Goal: Task Accomplishment & Management: Manage account settings

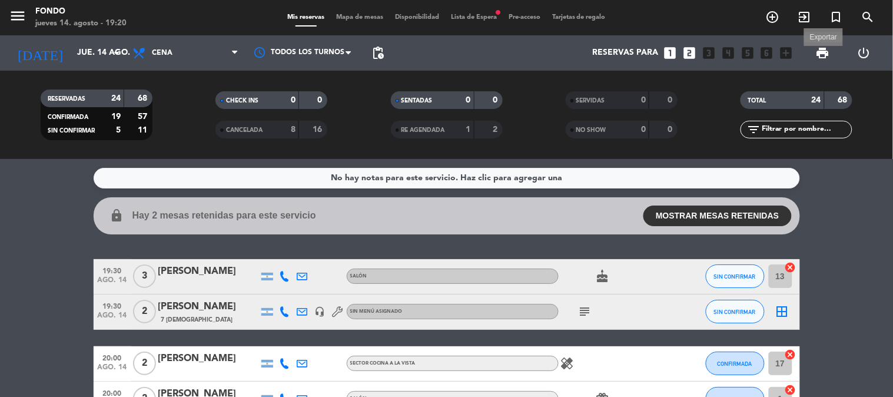
click at [825, 53] on span "print" at bounding box center [822, 53] width 14 height 14
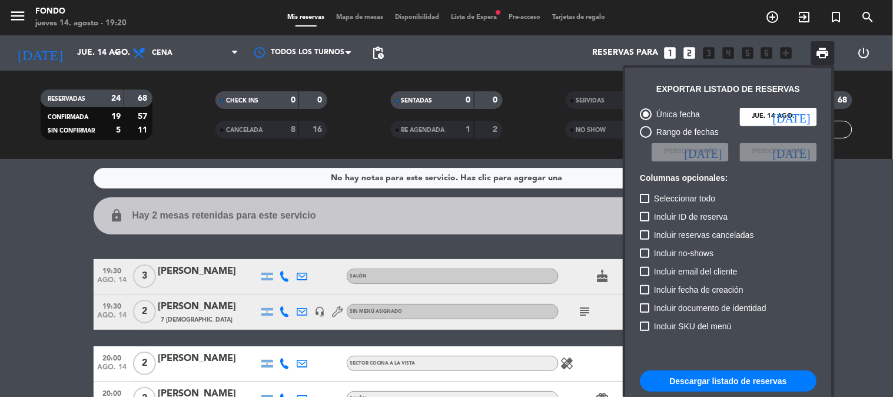
click at [682, 379] on button "Descargar listado de reservas" at bounding box center [728, 380] width 177 height 21
click at [582, 310] on div at bounding box center [446, 198] width 893 height 397
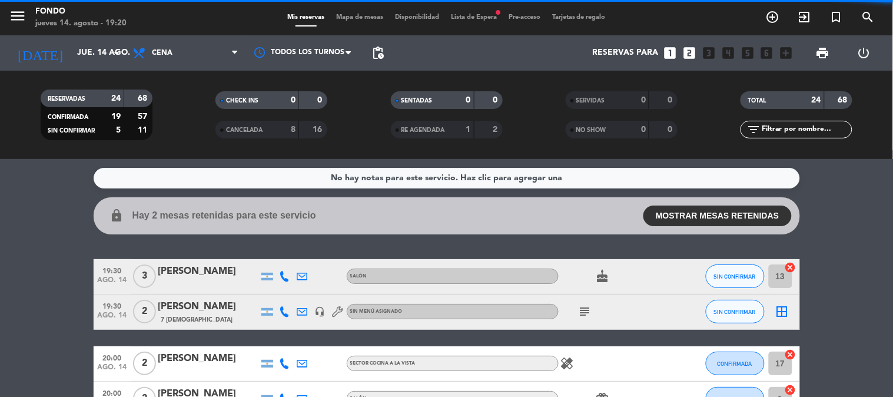
click at [584, 310] on icon "subject" at bounding box center [585, 311] width 14 height 14
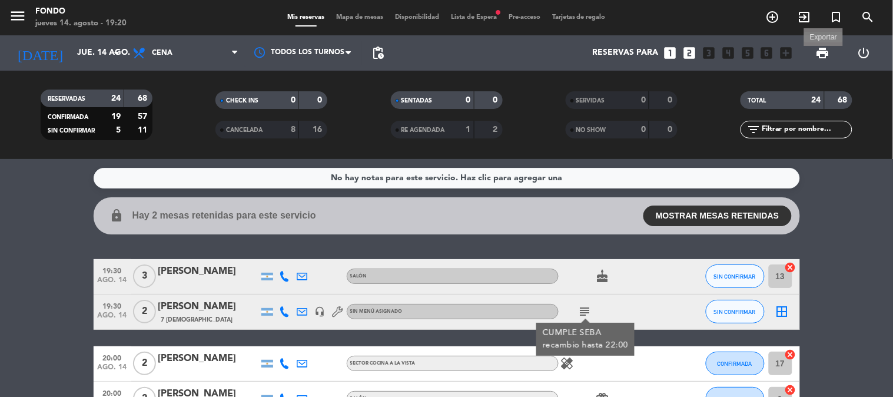
click at [825, 55] on span "print" at bounding box center [822, 53] width 14 height 14
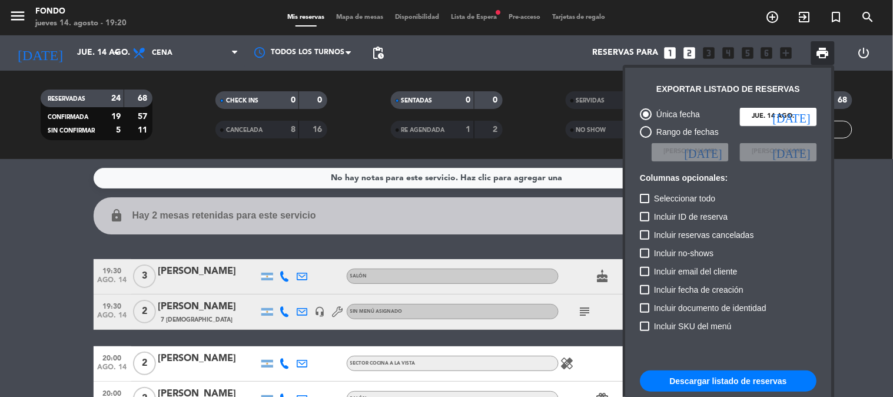
click at [556, 105] on div at bounding box center [446, 198] width 893 height 397
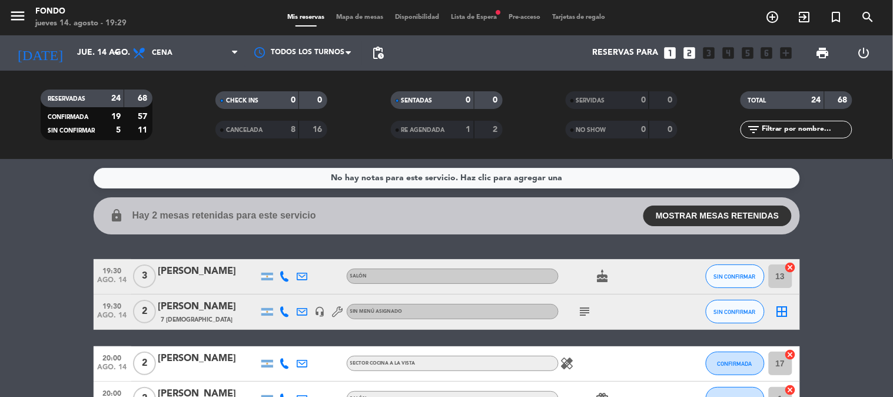
click at [333, 258] on div "No hay notas para este servicio. Haz clic para agregar una lock Hay 2 mesas ret…" at bounding box center [446, 278] width 893 height 238
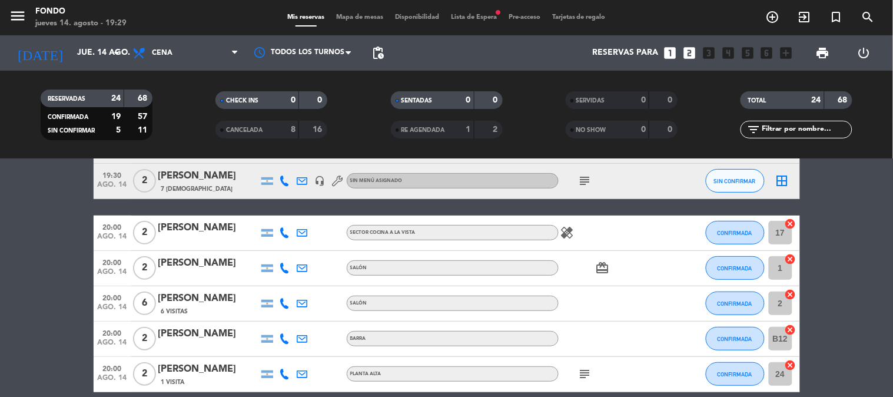
click at [571, 231] on icon "healing" at bounding box center [567, 232] width 14 height 14
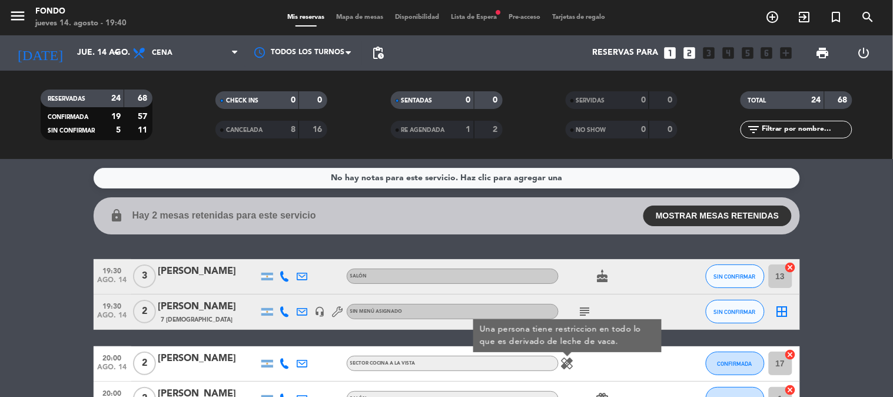
scroll to position [65, 0]
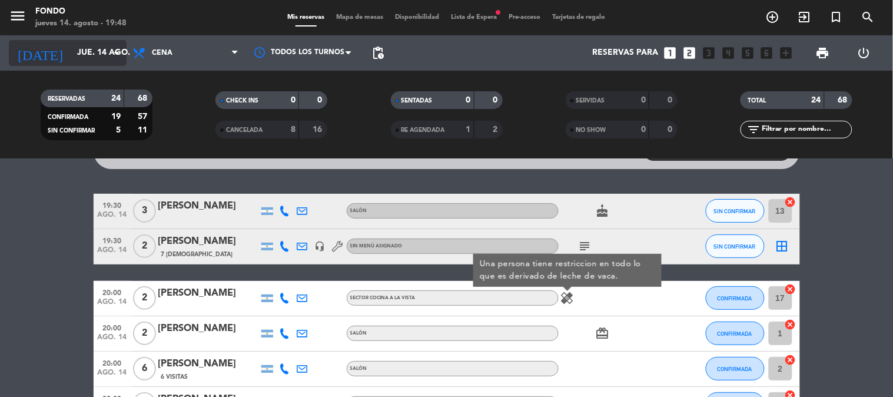
click at [85, 53] on input "jue. 14 ago." at bounding box center [127, 52] width 112 height 21
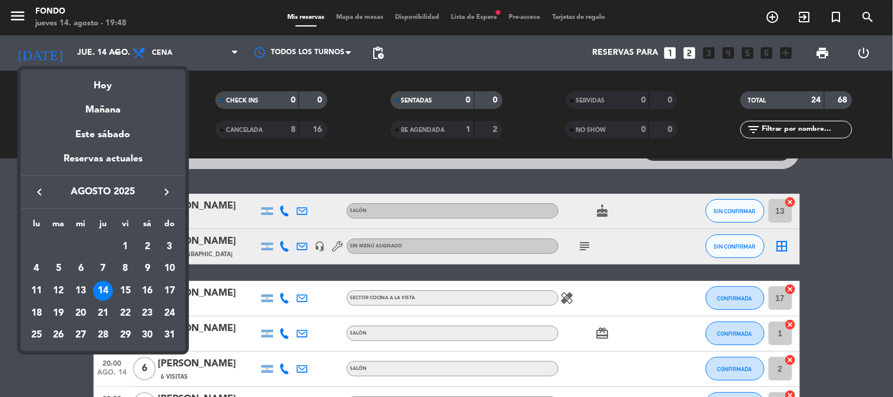
drag, startPoint x: 125, startPoint y: 294, endPoint x: 126, endPoint y: 334, distance: 39.4
click at [125, 293] on div "15" at bounding box center [125, 291] width 20 height 20
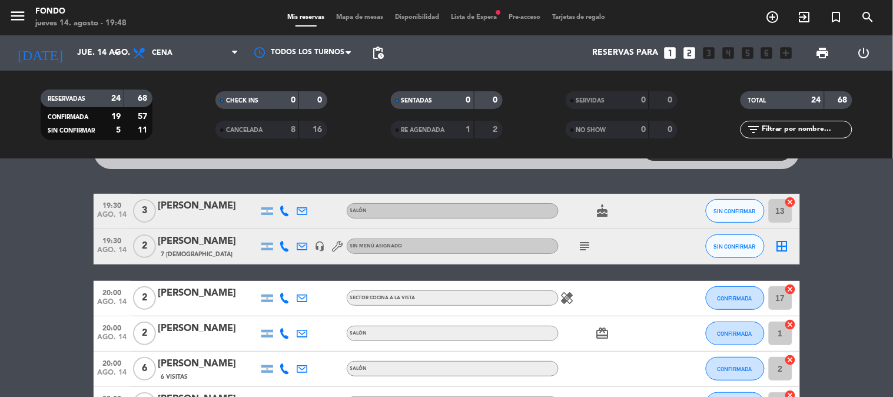
type input "vie. 15 ago."
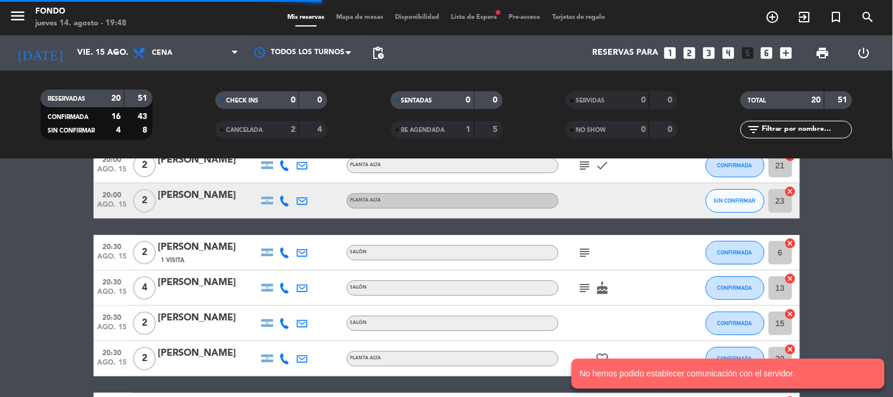
scroll to position [19, 0]
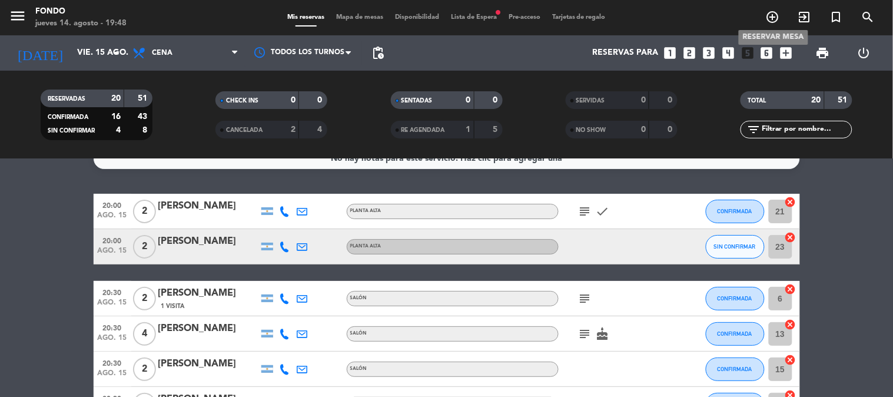
click at [774, 18] on icon "add_circle_outline" at bounding box center [772, 17] width 14 height 14
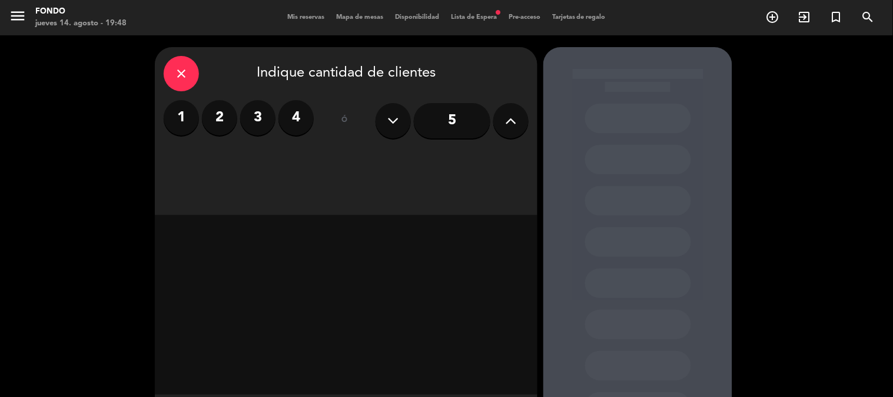
click at [214, 116] on label "2" at bounding box center [219, 117] width 35 height 35
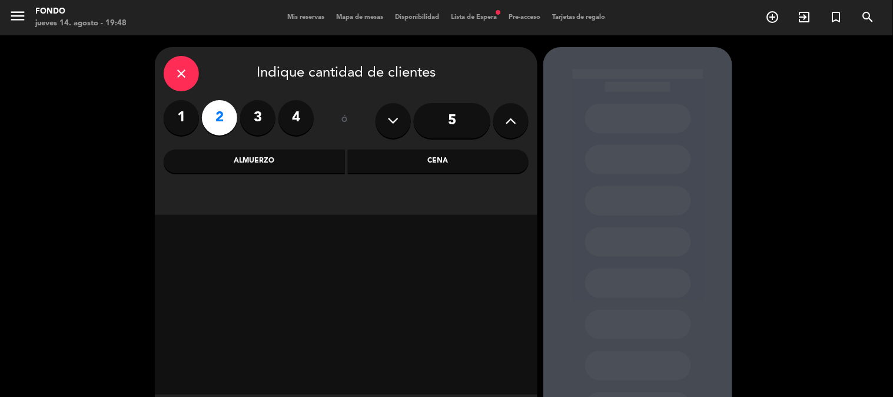
click at [492, 162] on div "Cena" at bounding box center [438, 161] width 181 height 24
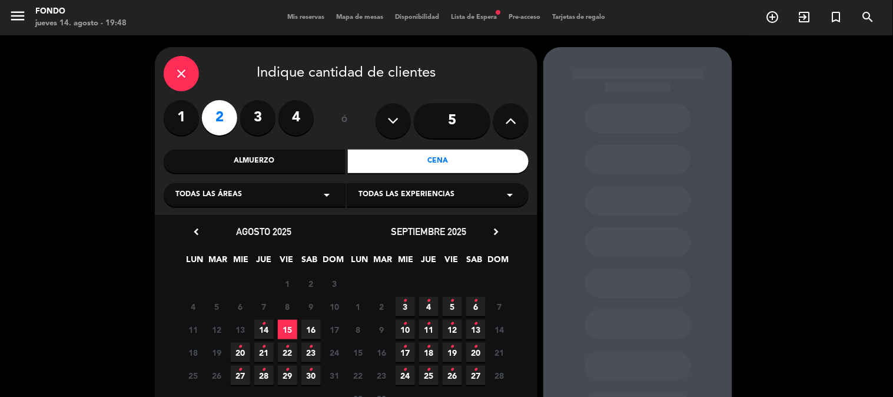
click at [280, 329] on span "15" at bounding box center [287, 328] width 19 height 19
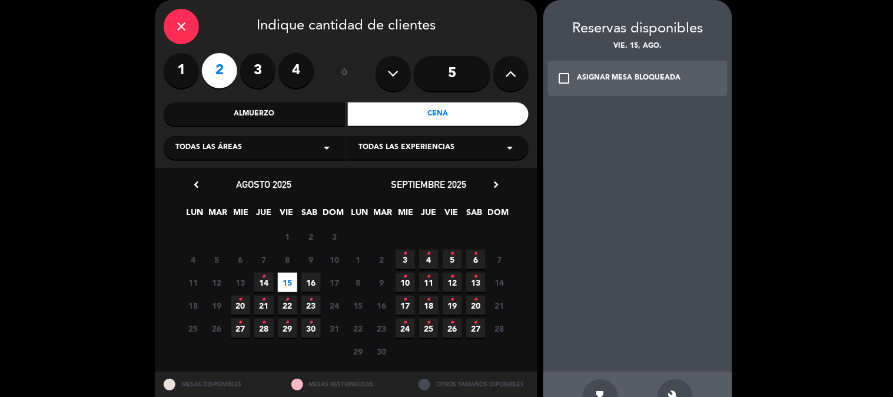
scroll to position [84, 0]
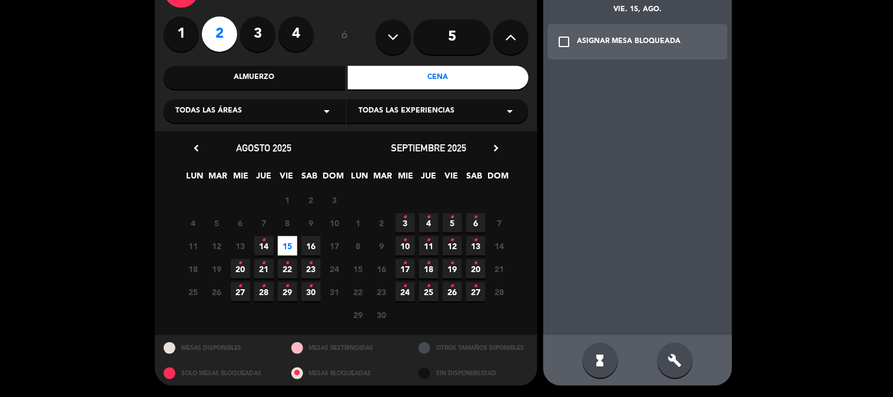
click at [565, 38] on icon "check_box_outline_blank" at bounding box center [564, 42] width 14 height 14
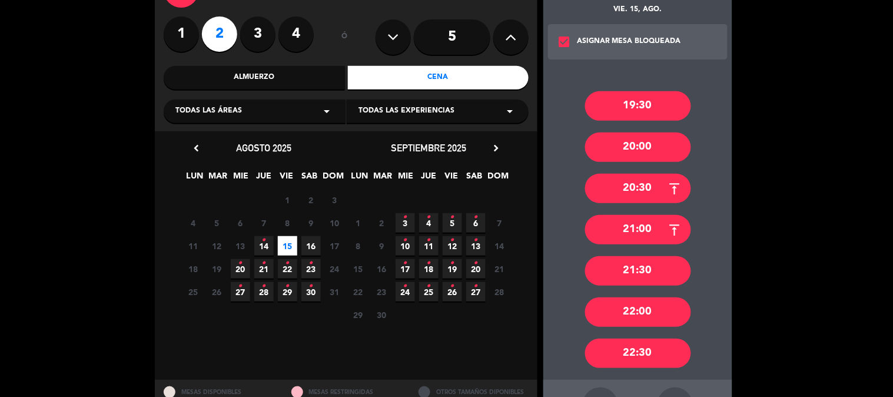
click at [630, 272] on div "21:30" at bounding box center [638, 270] width 106 height 29
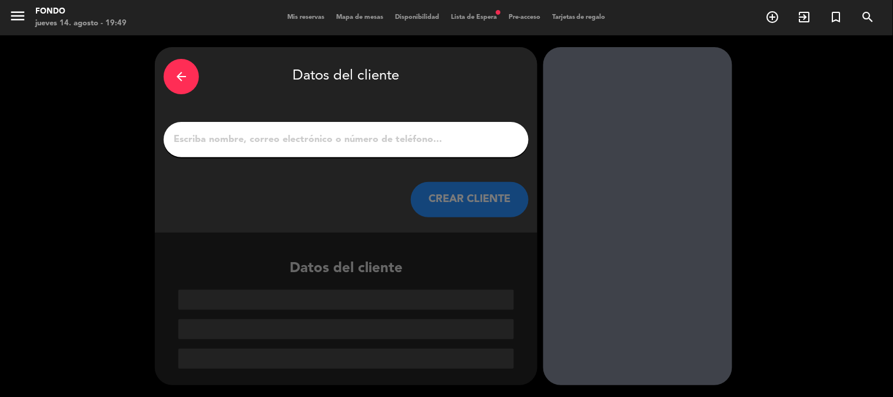
scroll to position [0, 0]
click at [325, 137] on input "1" at bounding box center [345, 139] width 347 height 16
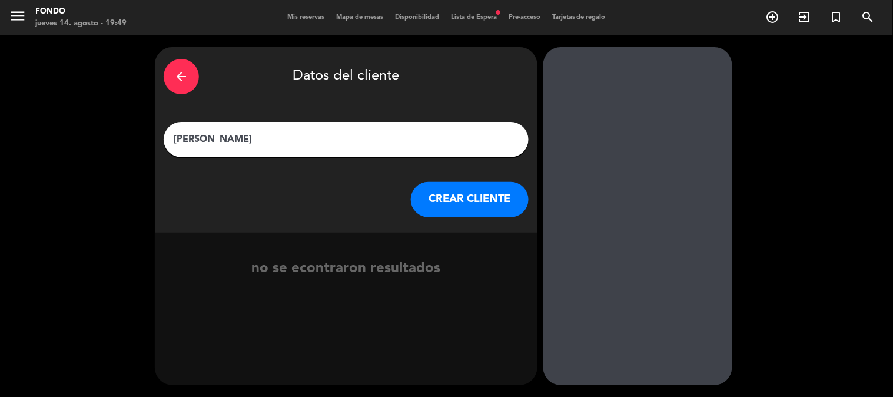
type input "[PERSON_NAME]"
click at [463, 201] on button "CREAR CLIENTE" at bounding box center [470, 199] width 118 height 35
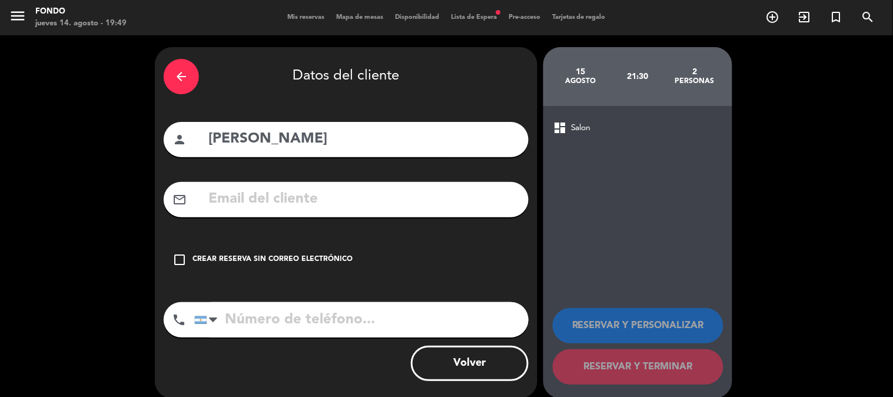
click at [183, 262] on icon "check_box_outline_blank" at bounding box center [179, 259] width 14 height 14
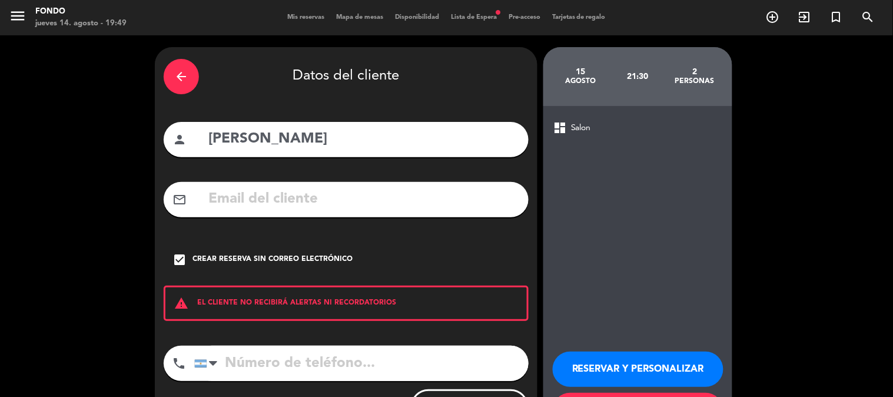
scroll to position [56, 0]
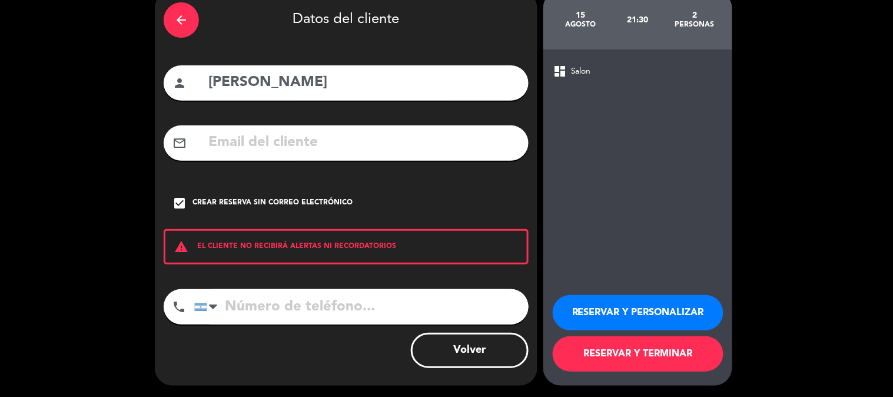
click at [621, 307] on button "RESERVAR Y PERSONALIZAR" at bounding box center [637, 312] width 171 height 35
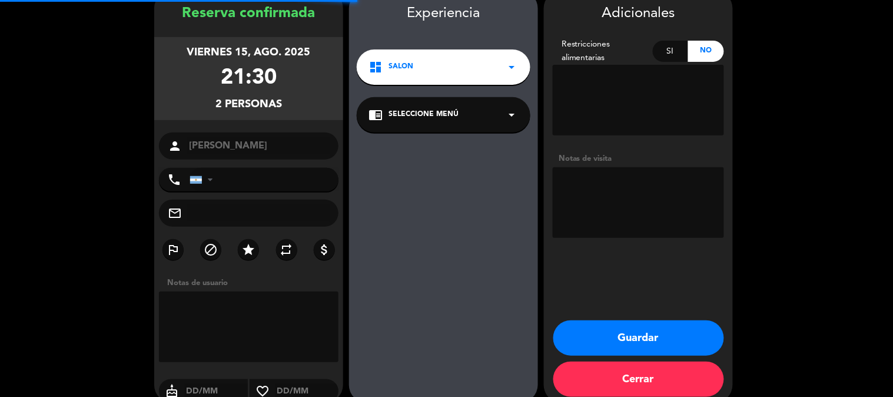
scroll to position [47, 0]
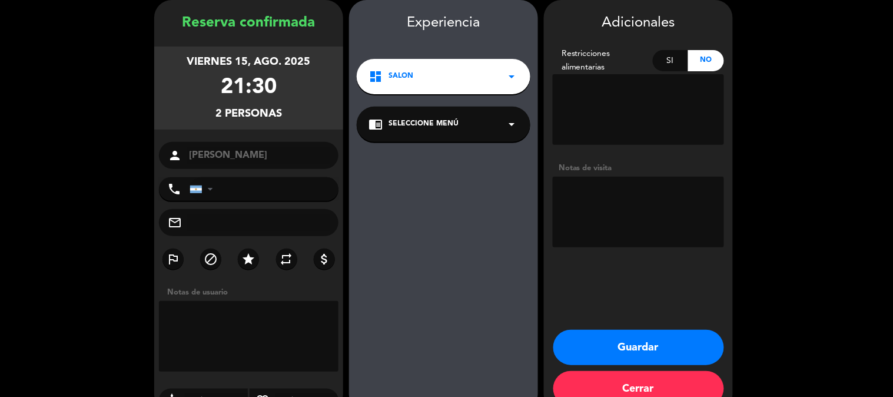
click at [203, 318] on textarea at bounding box center [248, 336] width 179 height 71
click at [640, 197] on textarea at bounding box center [637, 212] width 171 height 71
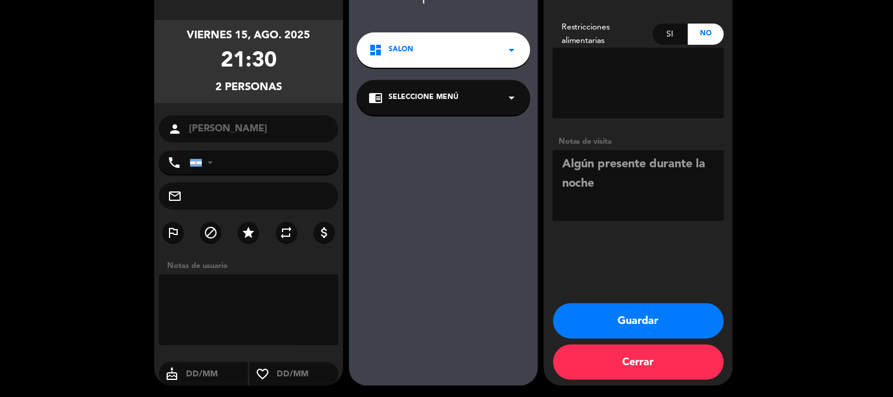
type textarea "Algún presente durante la noche"
click at [648, 322] on button "Guardar" at bounding box center [638, 320] width 171 height 35
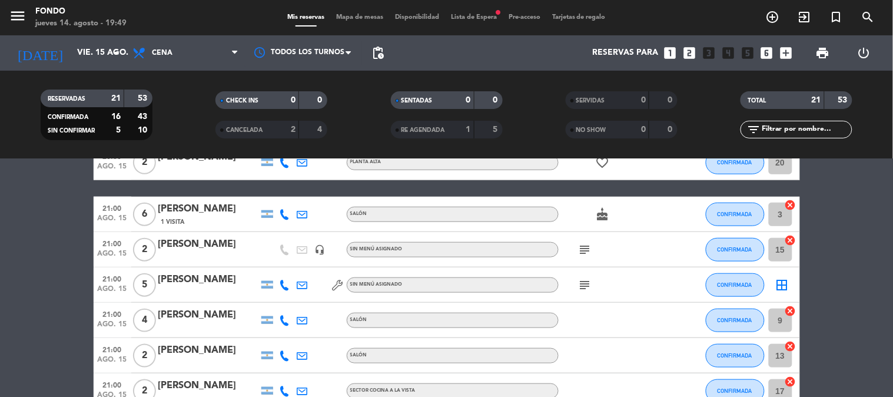
scroll to position [392, 0]
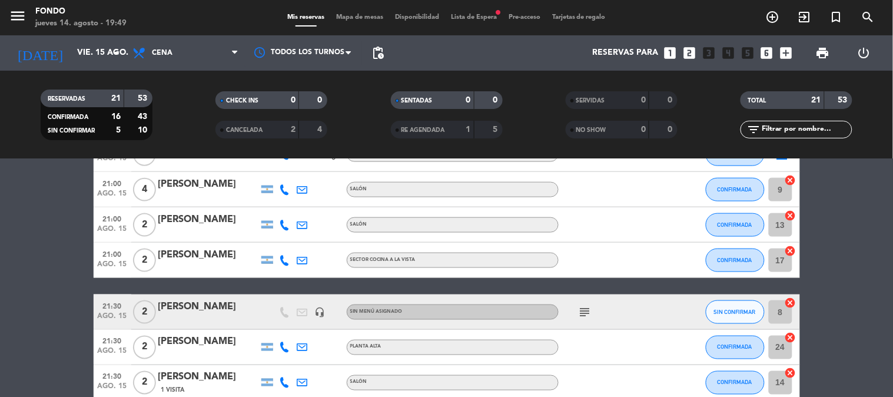
click at [584, 309] on icon "subject" at bounding box center [585, 312] width 14 height 14
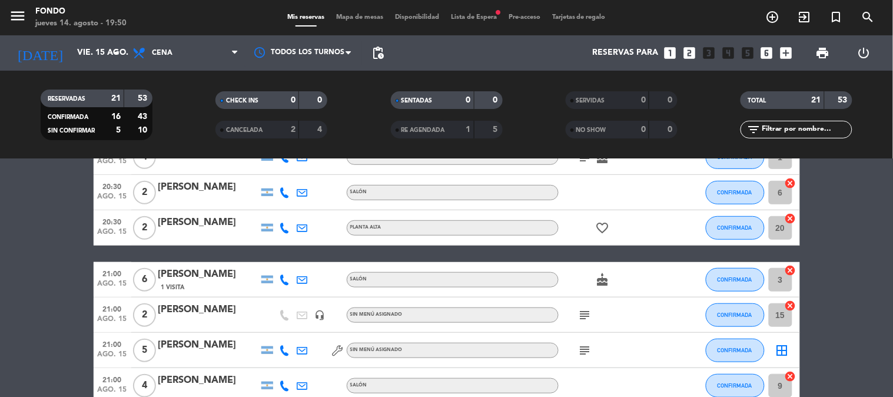
scroll to position [261, 0]
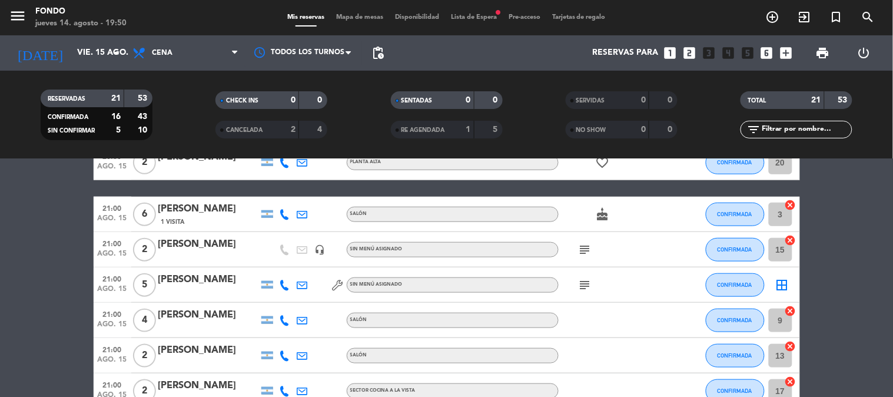
click at [582, 253] on icon "subject" at bounding box center [585, 249] width 14 height 14
click at [244, 239] on div "[PERSON_NAME]" at bounding box center [208, 244] width 100 height 15
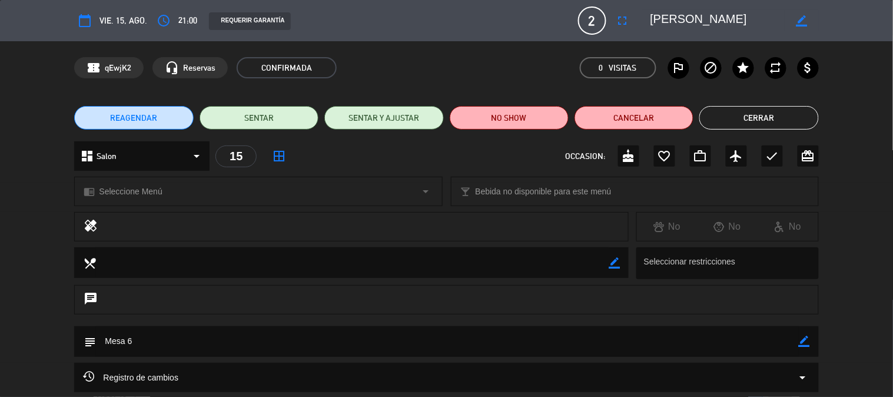
click at [804, 349] on div "border_color" at bounding box center [803, 341] width 11 height 31
click at [803, 346] on icon "border_color" at bounding box center [803, 340] width 11 height 11
click at [334, 344] on textarea at bounding box center [447, 341] width 702 height 30
type textarea "Mesa 6 / Algún presente durante la noche"
click at [804, 340] on icon at bounding box center [803, 340] width 11 height 11
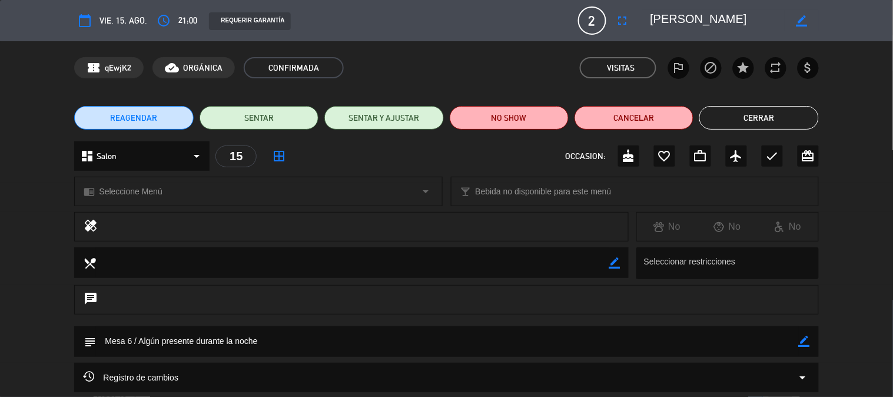
click at [742, 128] on button "Cerrar" at bounding box center [758, 118] width 119 height 24
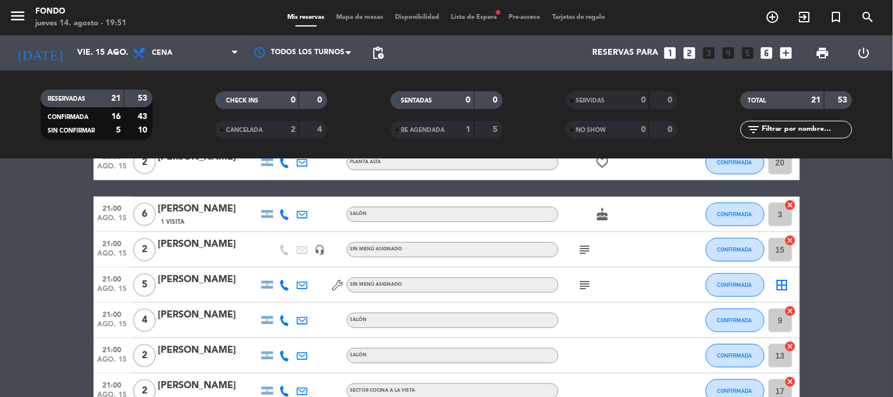
click at [587, 244] on icon "subject" at bounding box center [585, 249] width 14 height 14
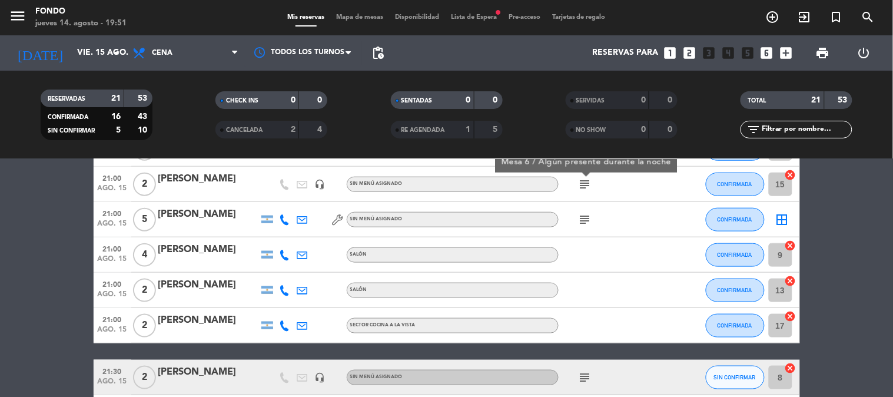
scroll to position [457, 0]
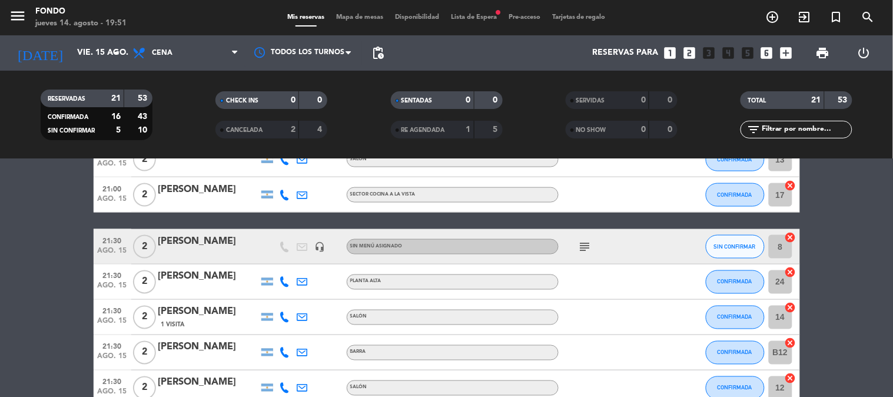
click at [586, 247] on icon "subject" at bounding box center [585, 246] width 14 height 14
click at [719, 246] on span "SIN CONFIRMAR" at bounding box center [735, 246] width 42 height 6
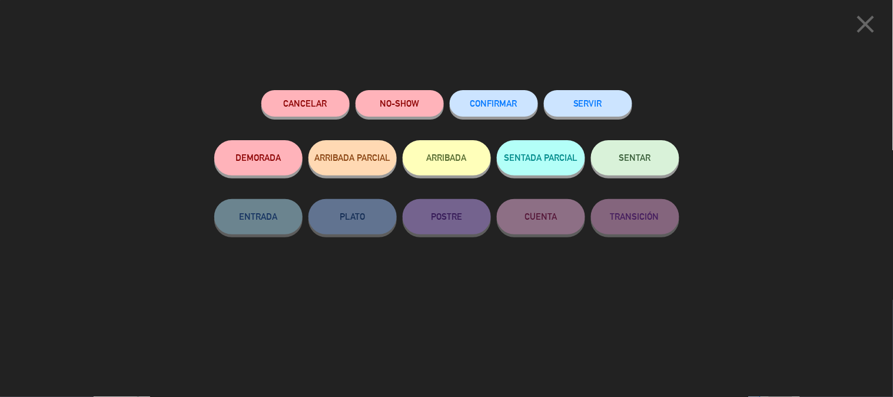
click at [486, 106] on span "CONFIRMAR" at bounding box center [493, 103] width 47 height 10
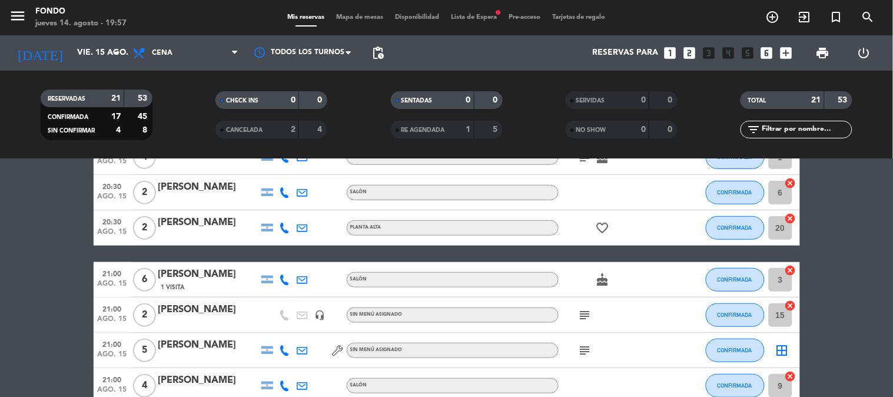
scroll to position [0, 0]
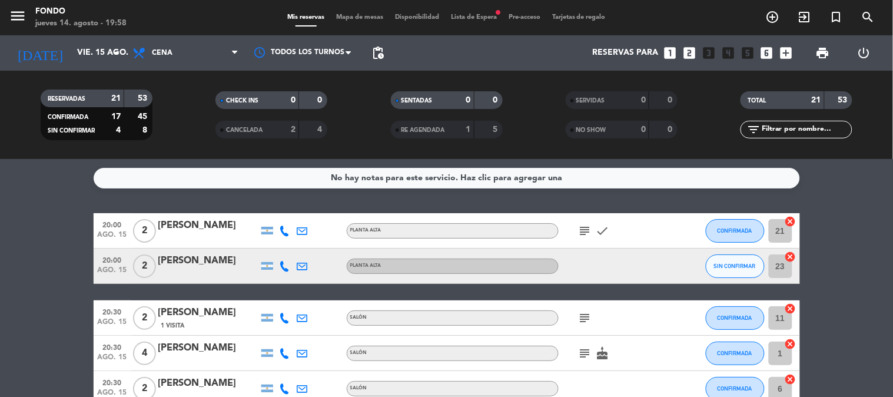
click at [587, 228] on icon "subject" at bounding box center [585, 231] width 14 height 14
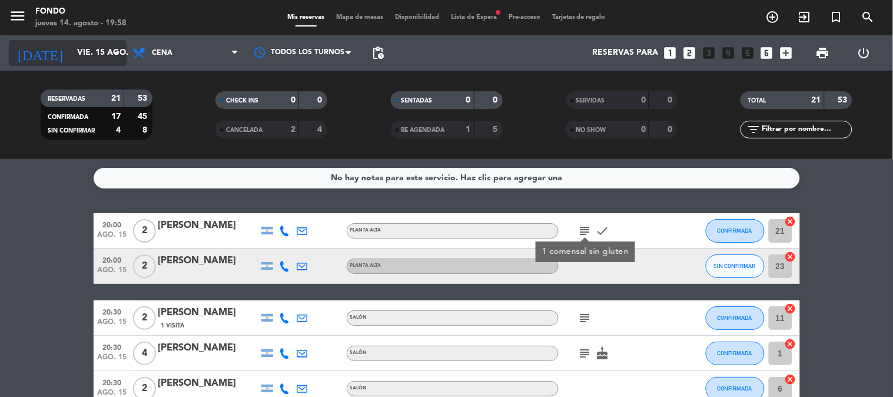
click at [112, 65] on div "[DATE] [DATE] arrow_drop_down" at bounding box center [68, 53] width 118 height 26
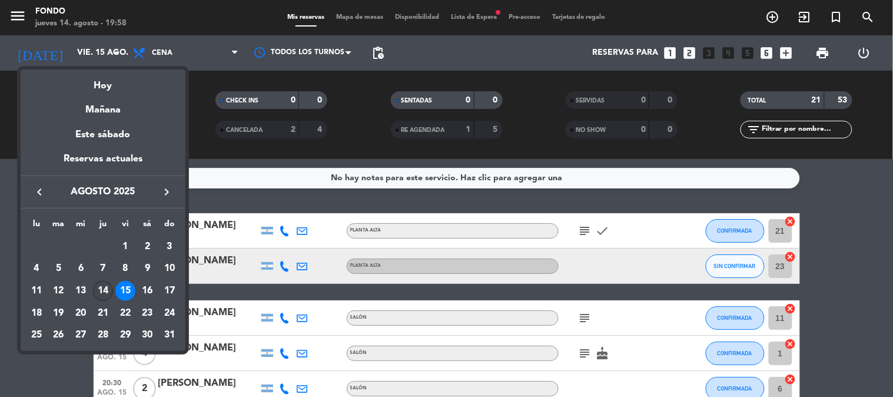
click at [100, 291] on div "14" at bounding box center [103, 291] width 20 height 20
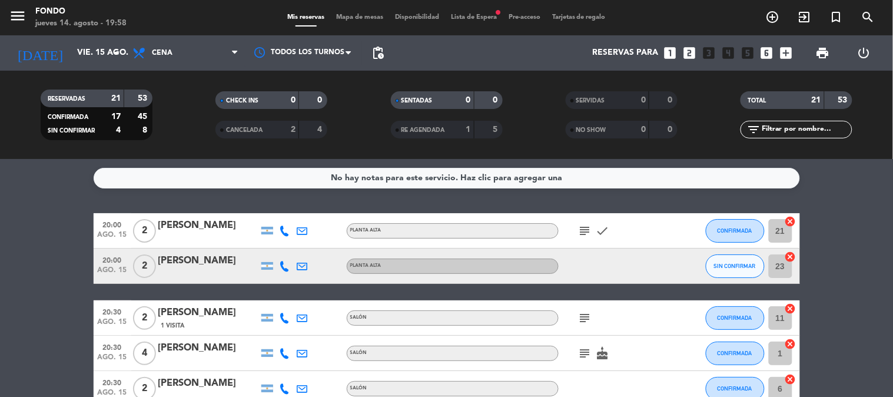
type input "jue. 14 ago."
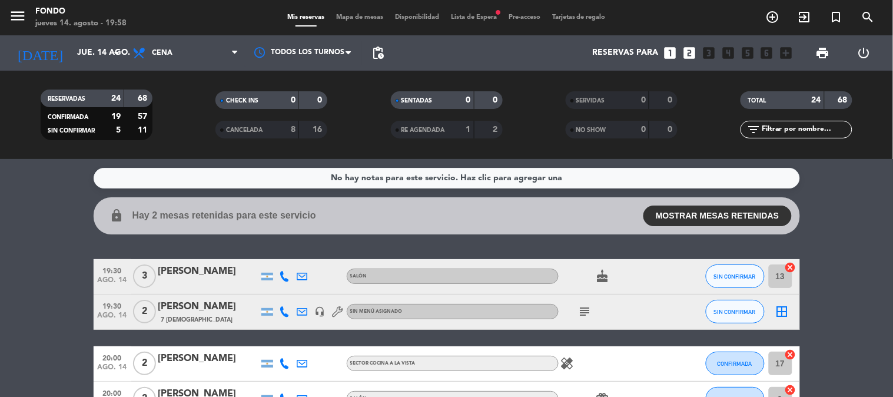
click at [285, 272] on icon at bounding box center [284, 276] width 11 height 11
click at [272, 259] on span "Copiar" at bounding box center [276, 256] width 25 height 12
click at [24, 197] on collapsable-reservations "lock Hay 2 mesas retenidas para este servicio MOSTRAR MESAS RETENIDAS 21:30 2 S…" at bounding box center [446, 215] width 893 height 37
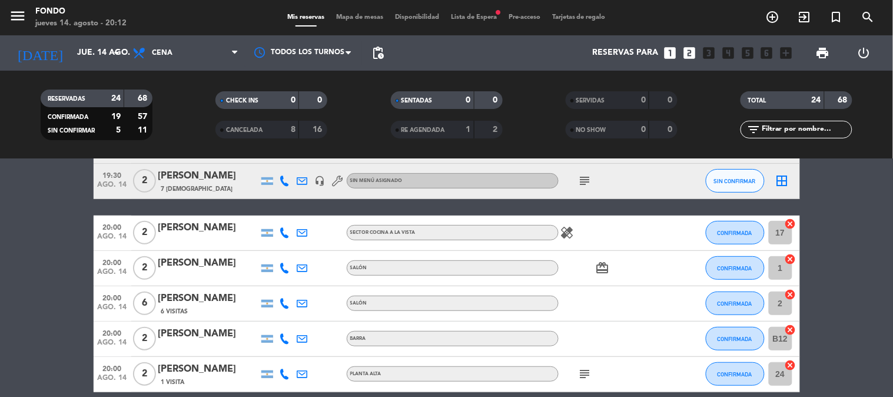
scroll to position [196, 0]
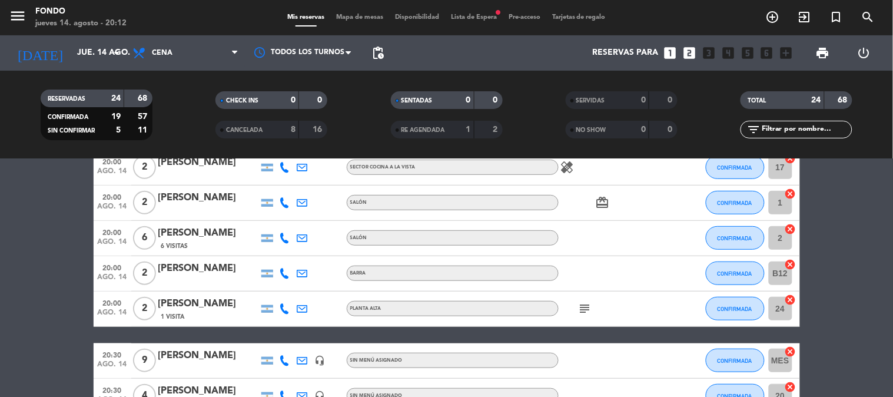
click at [281, 308] on icon at bounding box center [284, 308] width 11 height 11
click at [272, 280] on div "[PHONE_NUMBER]" at bounding box center [290, 276] width 77 height 12
click at [274, 282] on span "Copiar" at bounding box center [276, 288] width 25 height 12
